Goal: Task Accomplishment & Management: Complete application form

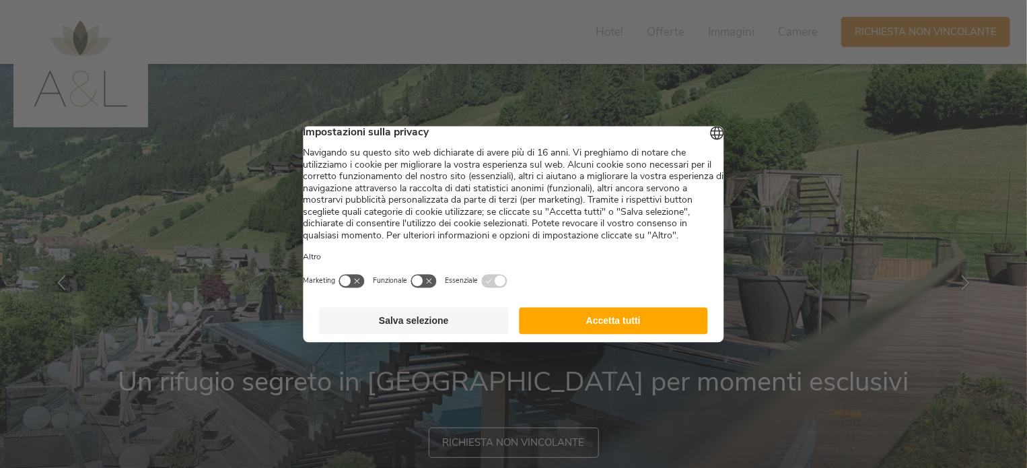
click at [575, 334] on button "Accetta tutti" at bounding box center [613, 320] width 189 height 27
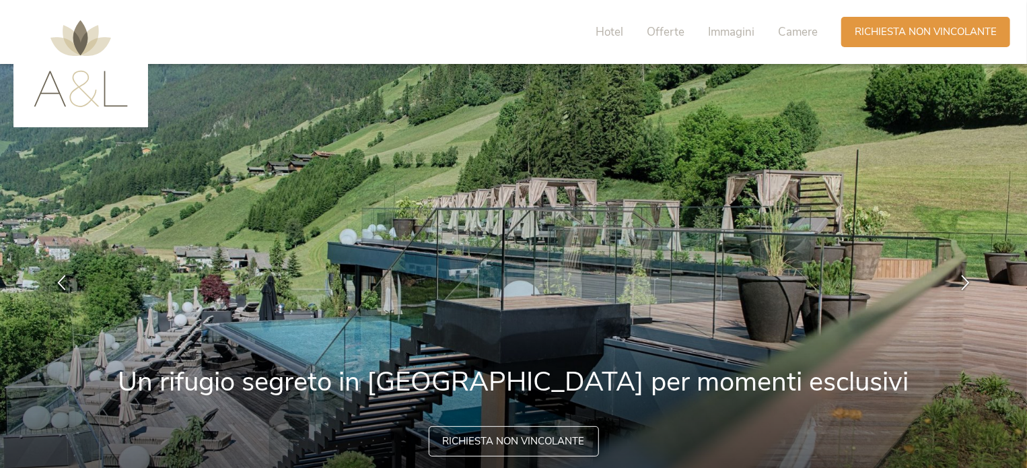
click at [499, 446] on span "Richiesta non vincolante" at bounding box center [514, 441] width 142 height 14
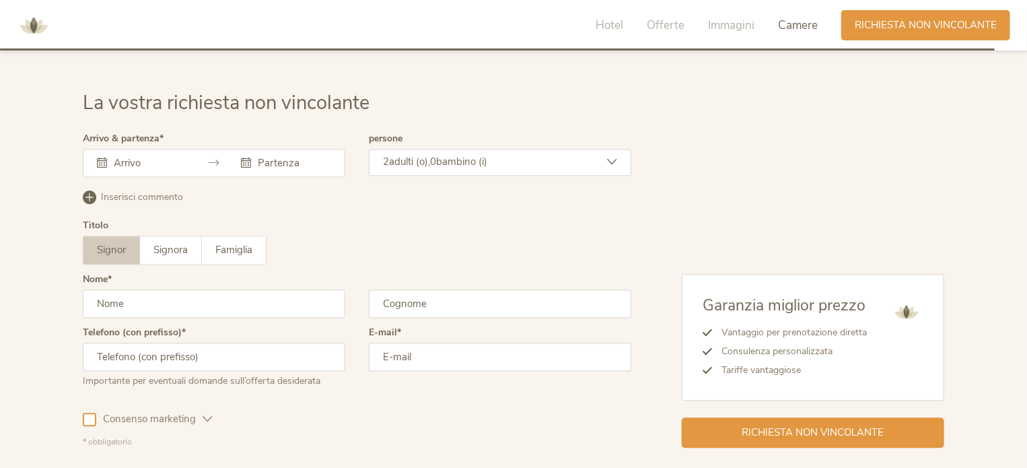
scroll to position [3994, 0]
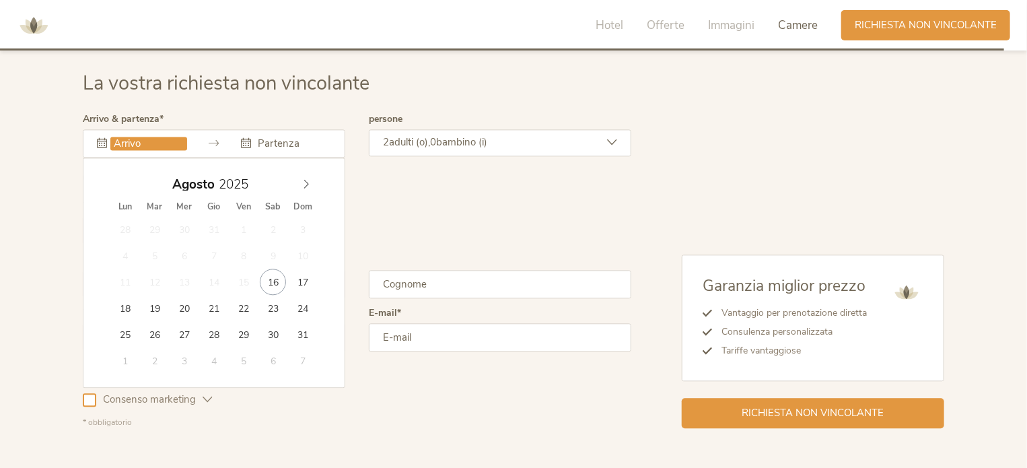
click at [147, 145] on input "text" at bounding box center [148, 143] width 77 height 13
click at [308, 180] on icon at bounding box center [306, 184] width 5 height 9
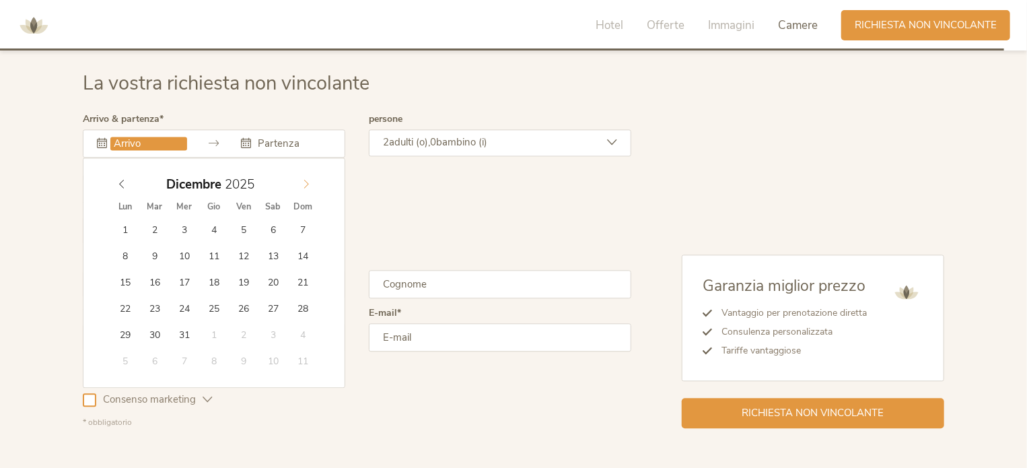
type input "2026"
click at [306, 184] on icon at bounding box center [306, 183] width 9 height 9
type input "[DATE]"
type input "2026"
type input "[DATE]"
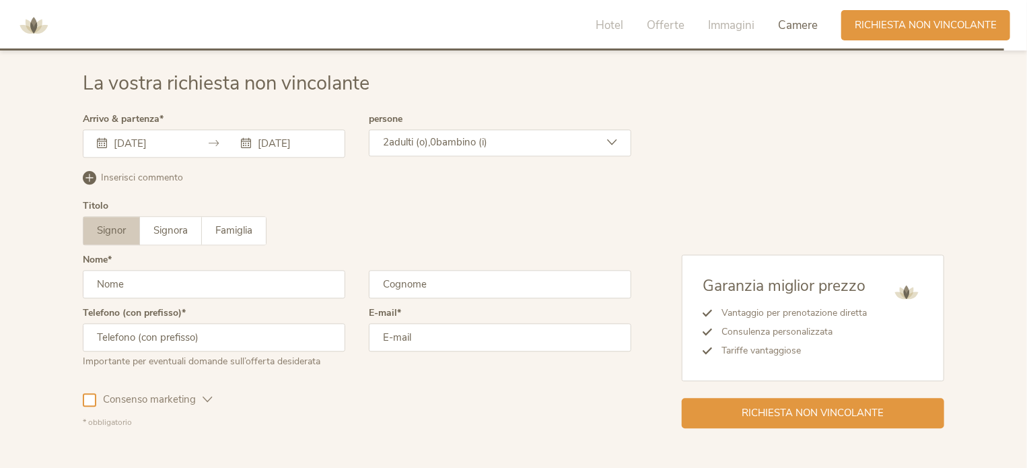
click at [156, 147] on div "[DATE] [DATE]" at bounding box center [214, 143] width 262 height 28
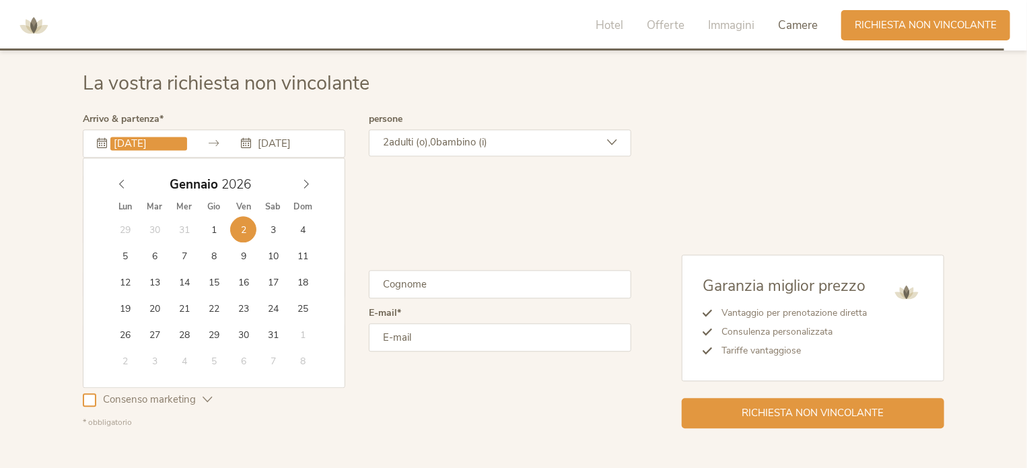
click at [147, 143] on input "[DATE]" at bounding box center [148, 143] width 77 height 13
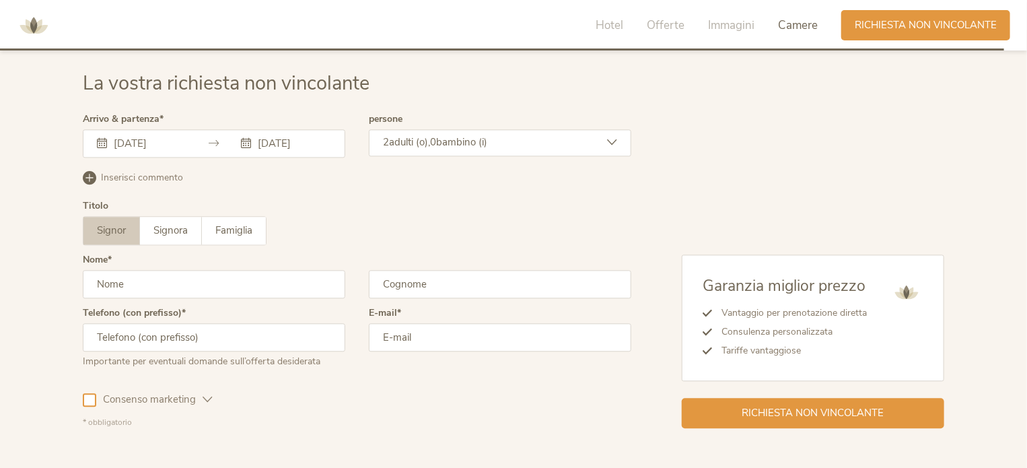
click at [448, 204] on div "Titolo Signor Signora Famiglia Signor Signora [GEOGRAPHIC_DATA]" at bounding box center [357, 228] width 549 height 54
click at [176, 282] on input "text" at bounding box center [214, 284] width 262 height 28
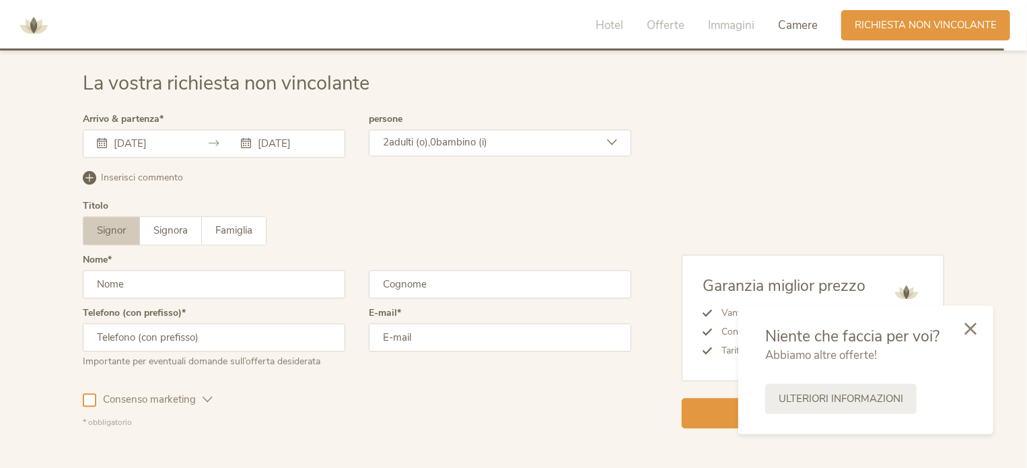
type input "[PERSON_NAME]"
click at [420, 279] on input "text" at bounding box center [500, 284] width 262 height 28
type input "metelli"
click at [284, 343] on input "text" at bounding box center [214, 337] width 262 height 28
type input "3492975807"
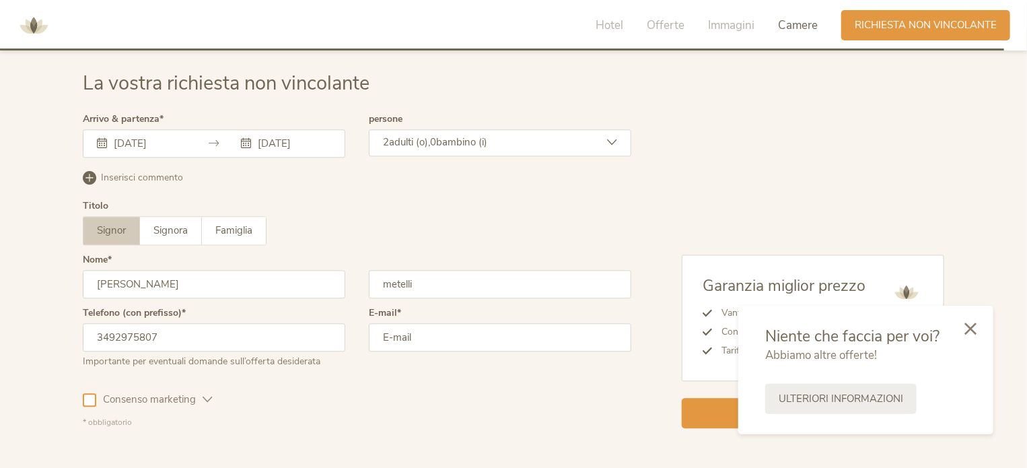
click at [423, 333] on input "email" at bounding box center [500, 337] width 262 height 28
type input "[EMAIL_ADDRESS][DOMAIN_NAME]"
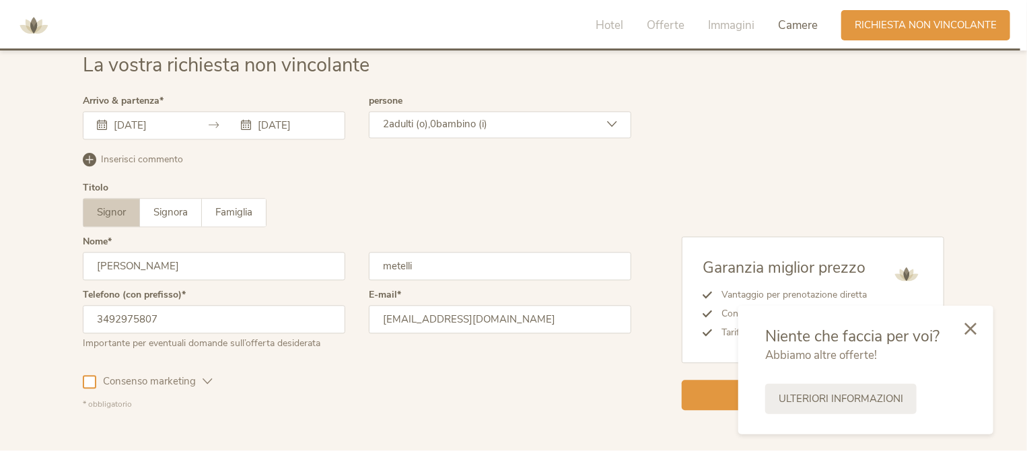
scroll to position [4086, 0]
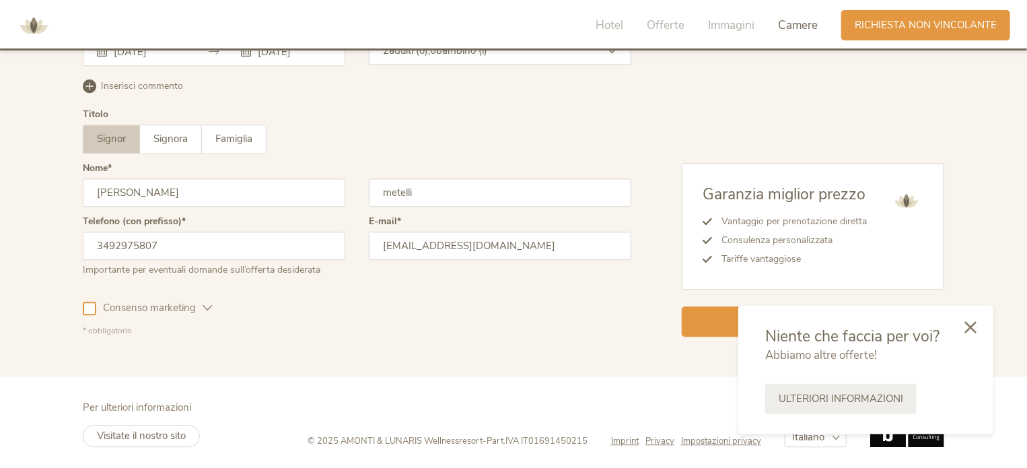
click at [975, 328] on icon at bounding box center [970, 327] width 12 height 12
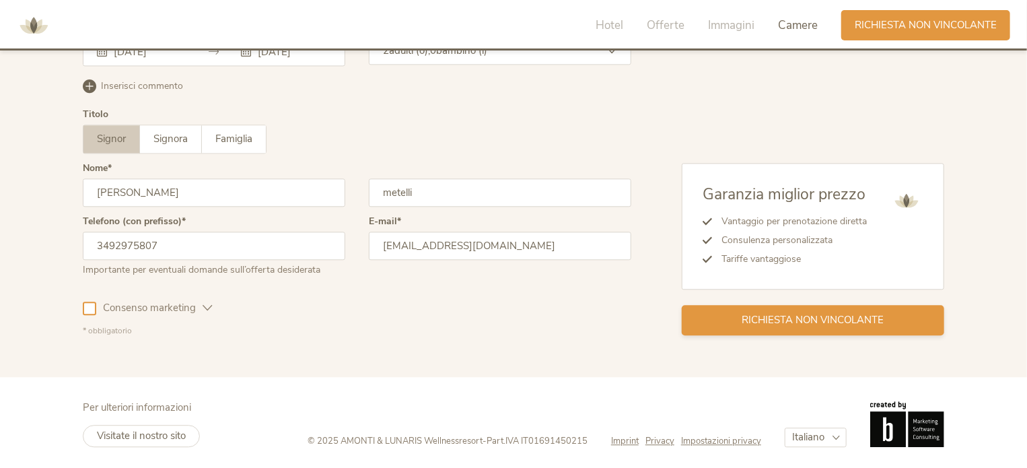
click at [800, 318] on span "Richiesta non vincolante" at bounding box center [813, 320] width 142 height 14
